Goal: Find specific page/section: Find specific page/section

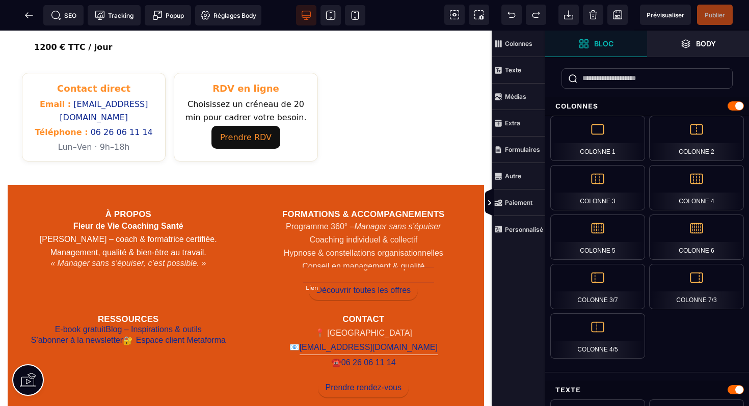
click at [336, 340] on link "[EMAIL_ADDRESS][DOMAIN_NAME]" at bounding box center [369, 347] width 138 height 15
select select
select select "***"
select select
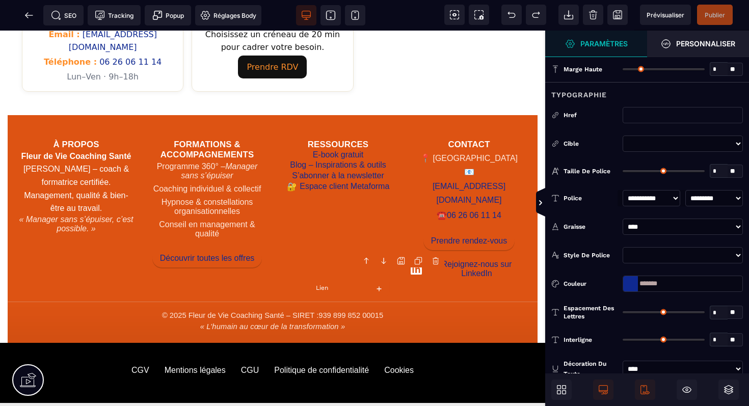
type input "*"
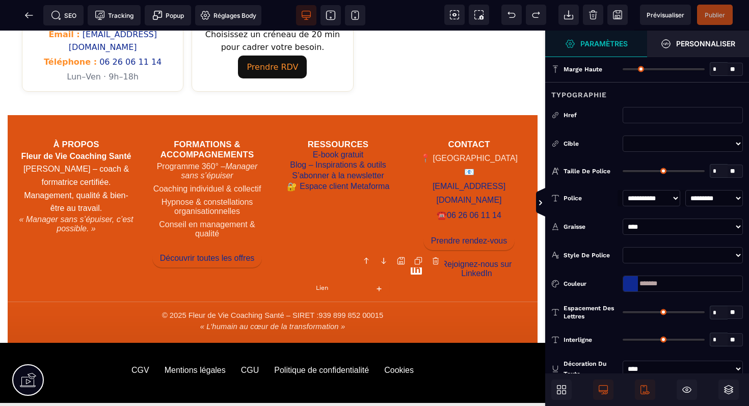
type input "*"
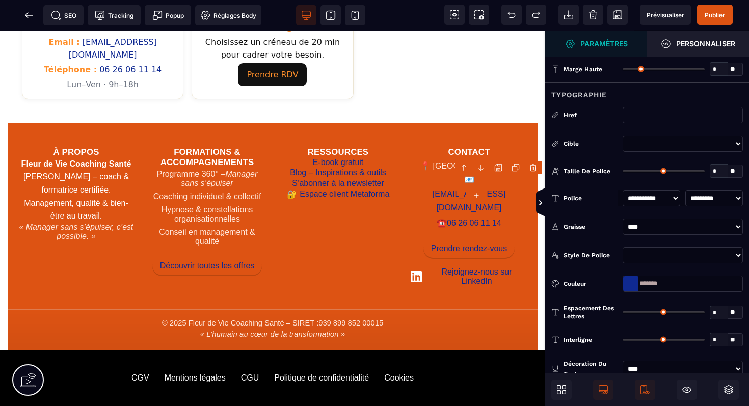
drag, startPoint x: 668, startPoint y: 284, endPoint x: 632, endPoint y: 282, distance: 36.2
click at [633, 282] on div "*******" at bounding box center [683, 284] width 120 height 16
click at [29, 16] on icon at bounding box center [29, 15] width 10 height 10
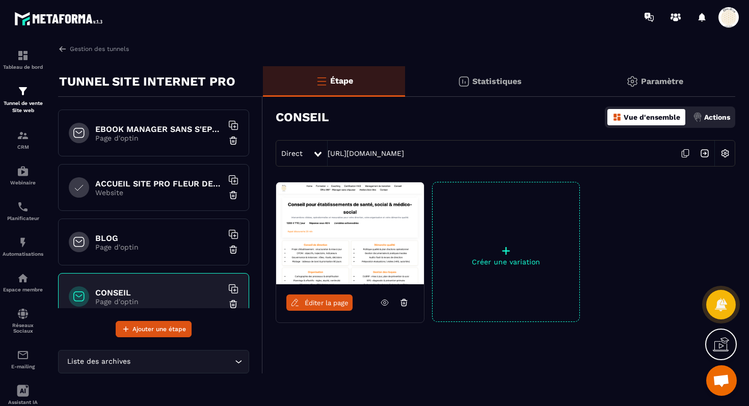
click at [158, 185] on h6 "ACCUEIL SITE PRO FLEUR DE VIE" at bounding box center [158, 184] width 127 height 10
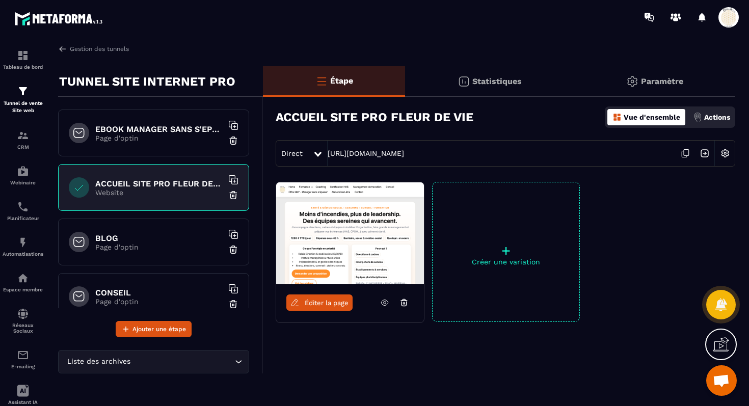
click at [685, 151] on icon at bounding box center [684, 153] width 19 height 19
click at [194, 128] on h6 "EBOOK MANAGER SANS S'EPUISER OFFERT" at bounding box center [158, 129] width 127 height 10
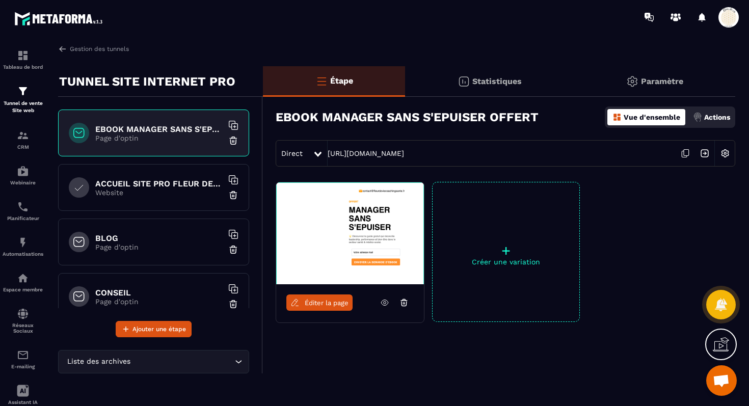
click at [685, 154] on icon at bounding box center [684, 153] width 19 height 19
click at [164, 245] on p "Page d'optin" at bounding box center [158, 247] width 127 height 8
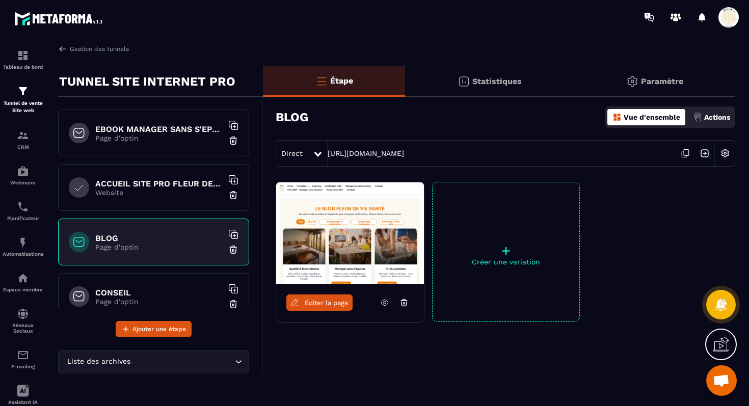
click at [685, 154] on icon at bounding box center [684, 153] width 19 height 19
click at [154, 295] on h6 "CONSEIL" at bounding box center [158, 293] width 127 height 10
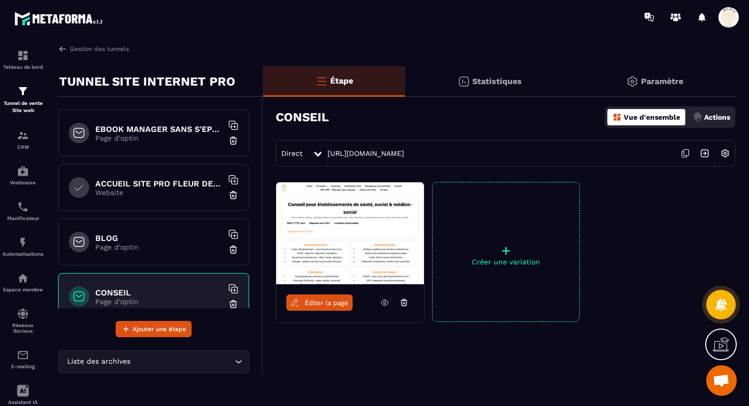
click at [329, 305] on span "Éditer la page" at bounding box center [327, 303] width 44 height 8
